Goal: Find specific page/section: Find specific page/section

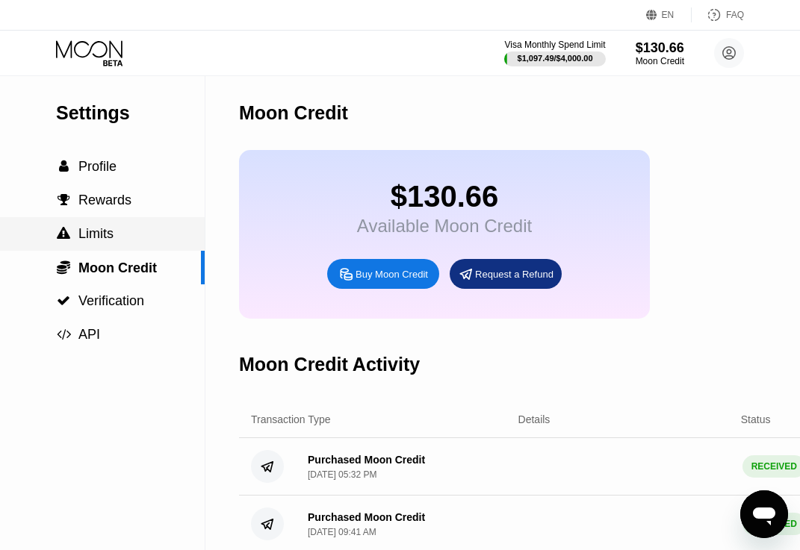
click at [127, 234] on div " Limits" at bounding box center [102, 234] width 205 height 16
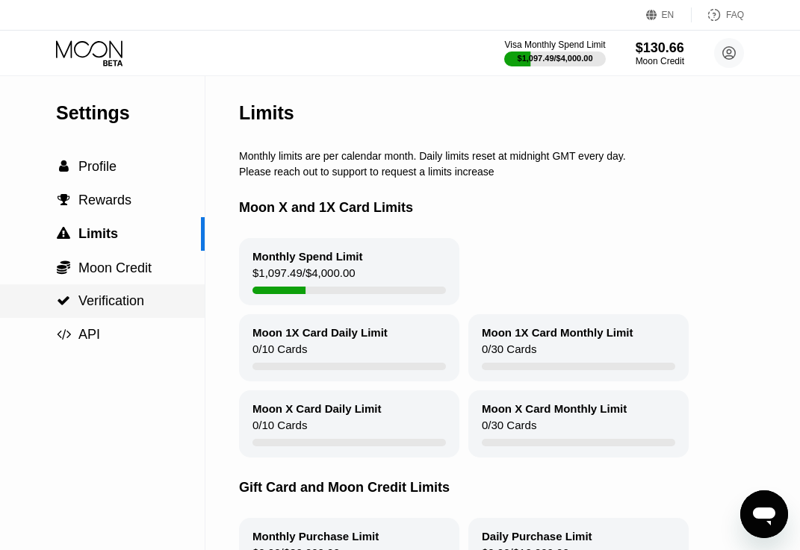
click at [142, 294] on span "Verification" at bounding box center [111, 300] width 66 height 15
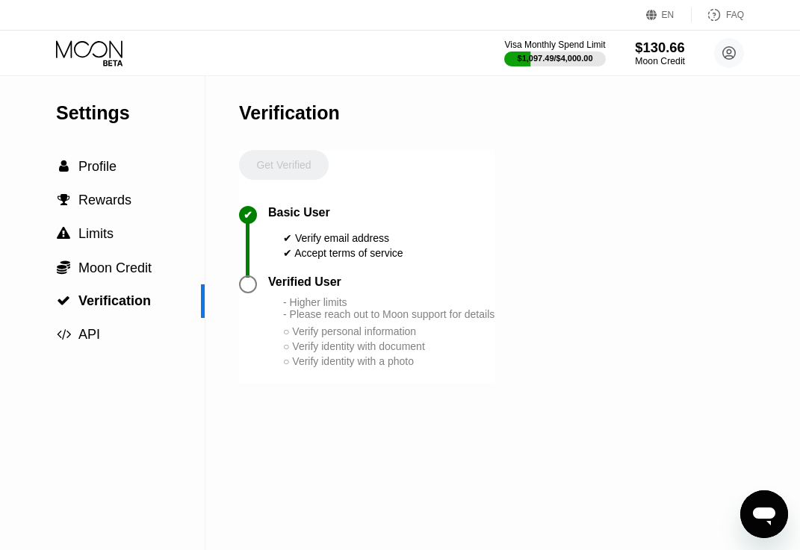
click at [651, 56] on div "Moon Credit" at bounding box center [660, 61] width 50 height 10
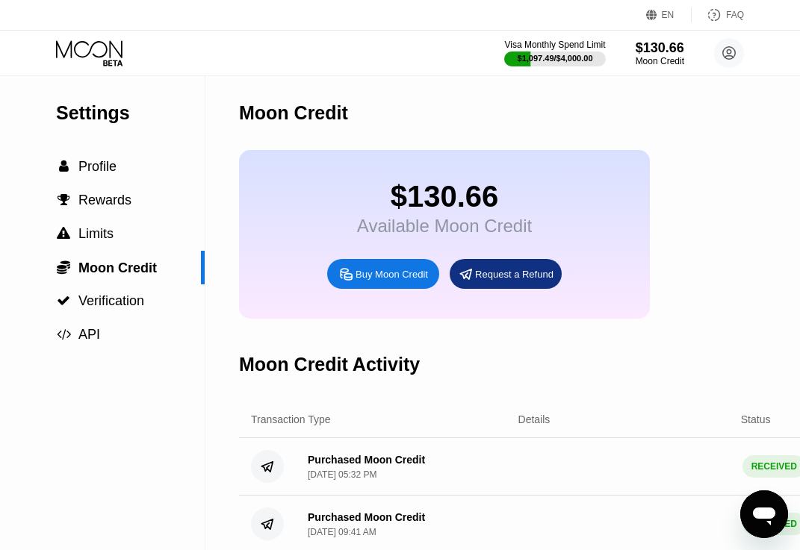
click at [465, 175] on div "$130.66 Available Moon Credit Buy Moon Credit Request a Refund" at bounding box center [444, 234] width 411 height 169
click at [461, 181] on div "$130.66" at bounding box center [444, 197] width 175 height 34
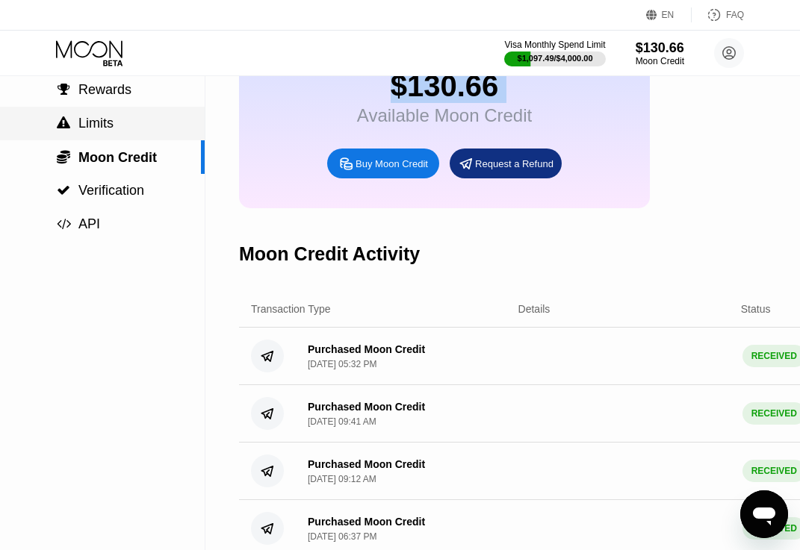
scroll to position [205, 0]
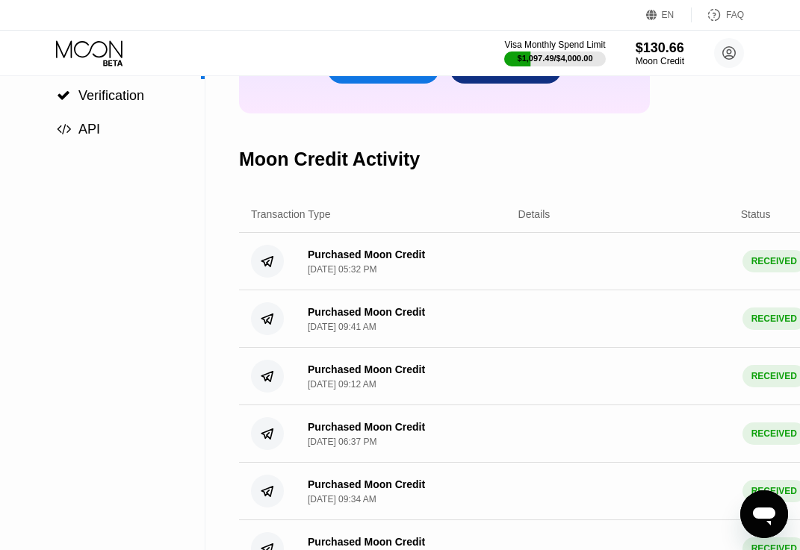
click at [94, 63] on icon at bounding box center [90, 53] width 69 height 26
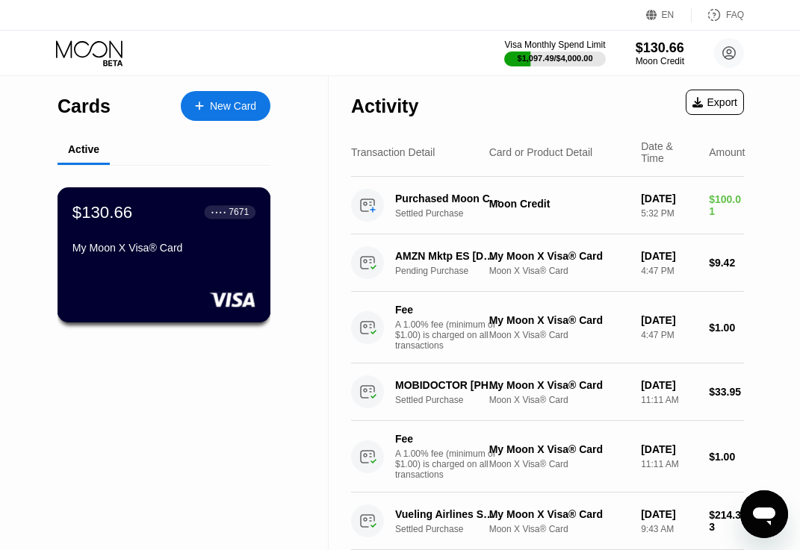
click at [163, 248] on div "My Moon X Visa® Card" at bounding box center [163, 248] width 183 height 12
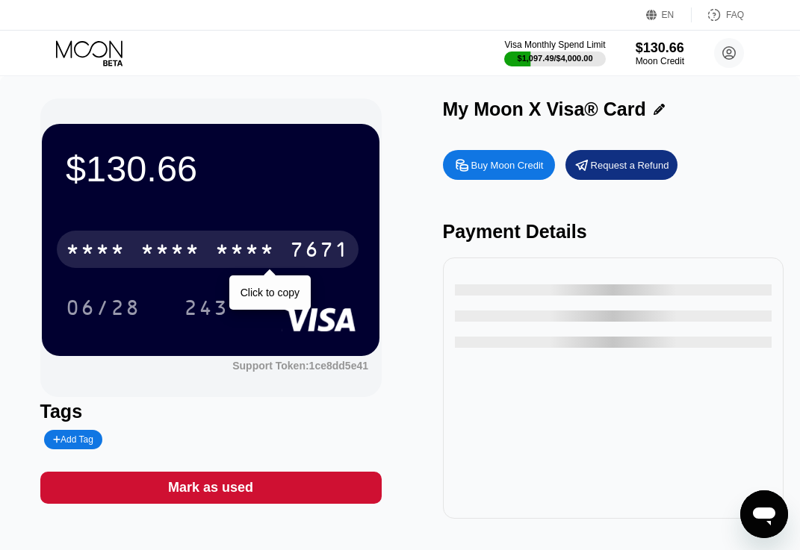
click at [290, 243] on div "* * * * * * * * * * * * 7671" at bounding box center [208, 249] width 302 height 37
